Goal: Obtain resource: Download file/media

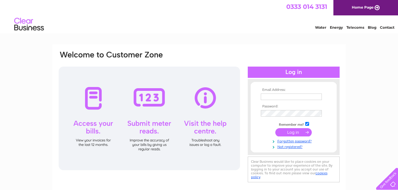
type input "johng203@yahoo.co.uk"
click at [293, 132] on input "submit" at bounding box center [293, 132] width 36 height 8
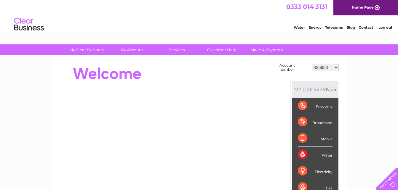
click at [336, 67] on select "435653 919747 30296947" at bounding box center [325, 67] width 27 height 7
select select "919747"
click at [312, 64] on select "435653 919747 30296947" at bounding box center [325, 67] width 27 height 7
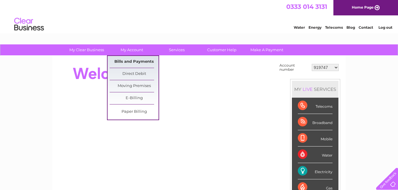
click at [124, 61] on link "Bills and Payments" at bounding box center [134, 62] width 49 height 12
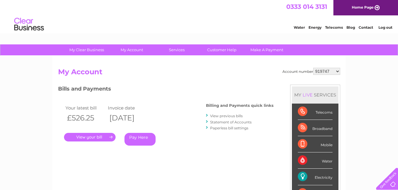
click at [97, 136] on link "." at bounding box center [90, 137] width 52 height 9
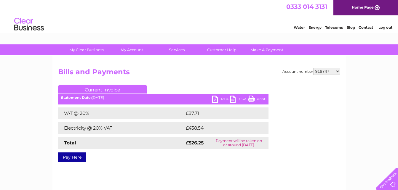
click at [214, 99] on link "PDF" at bounding box center [221, 100] width 18 height 9
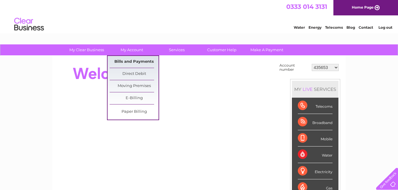
click at [128, 60] on link "Bills and Payments" at bounding box center [134, 62] width 49 height 12
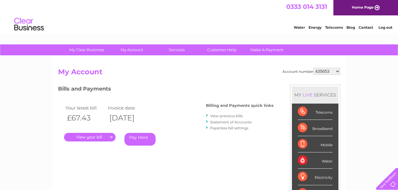
click at [106, 137] on link "." at bounding box center [90, 137] width 52 height 9
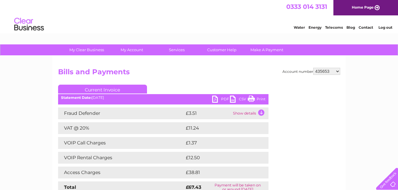
click at [215, 99] on link "PDF" at bounding box center [221, 100] width 18 height 9
